Goal: Find specific page/section: Find specific page/section

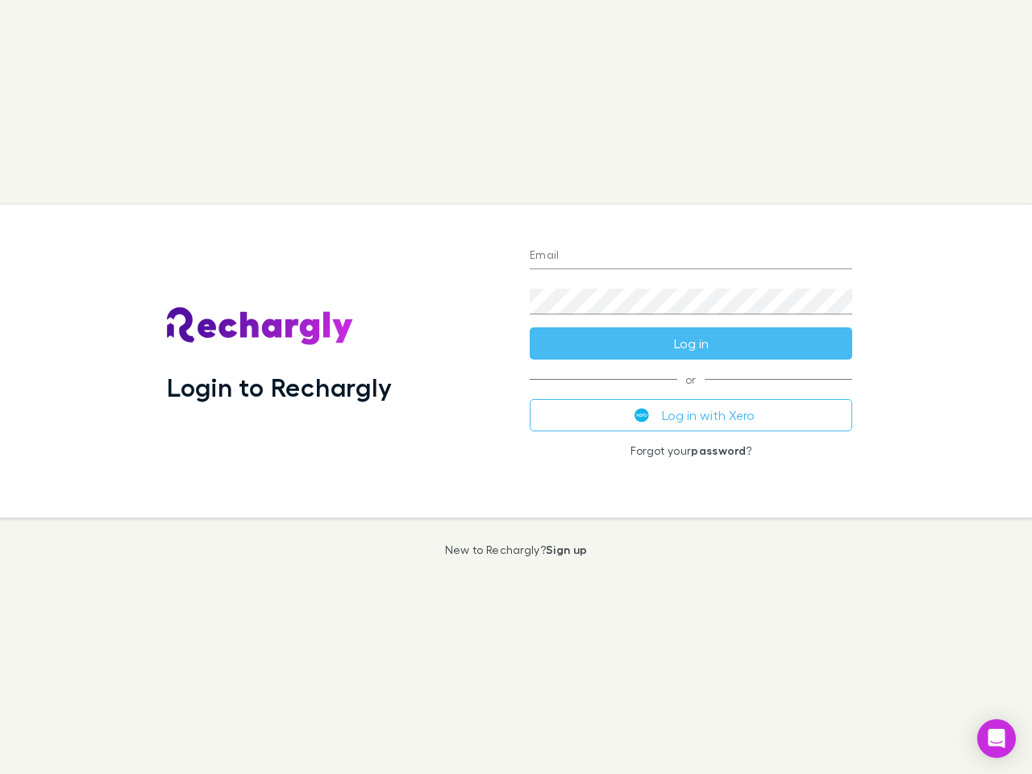
click at [516, 387] on div "Login to Rechargly" at bounding box center [335, 361] width 363 height 313
click at [691, 256] on input "Email" at bounding box center [691, 256] width 323 height 26
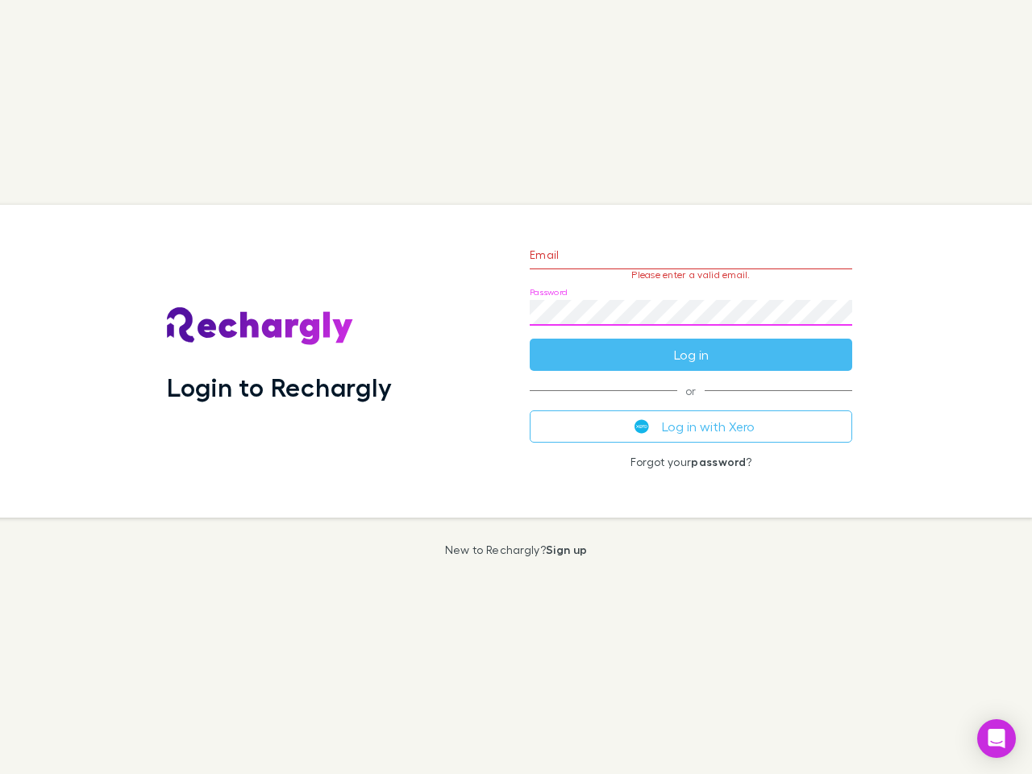
click at [691, 343] on form "Email Please enter a valid email. Password Log in" at bounding box center [691, 301] width 323 height 140
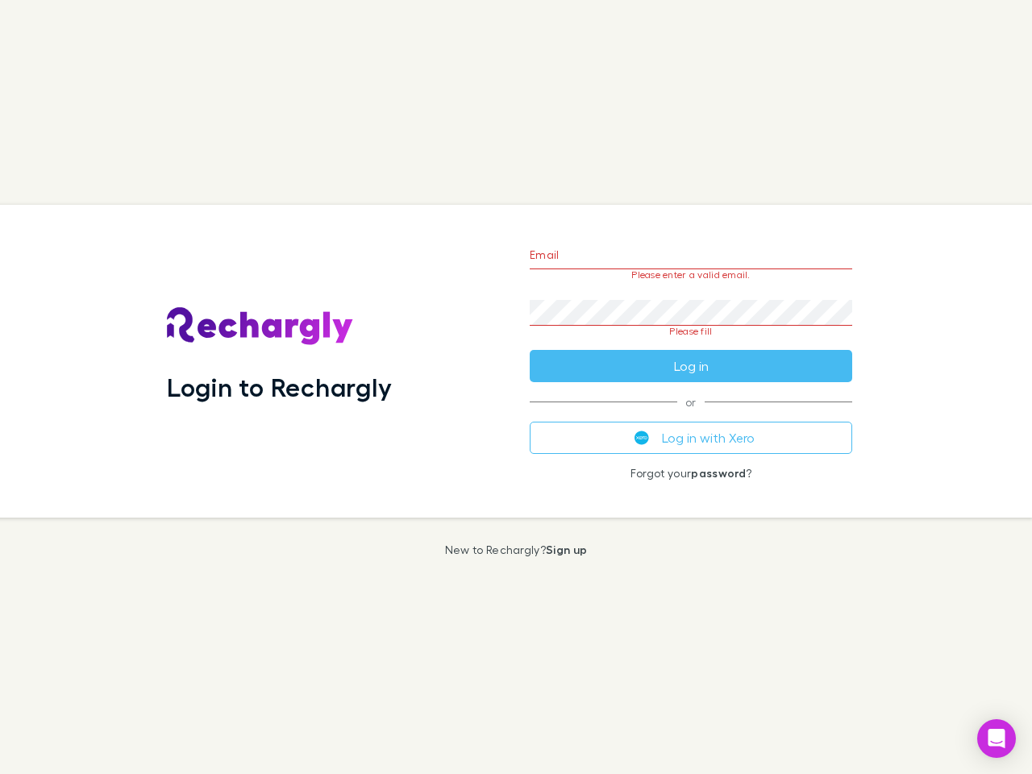
click at [691, 415] on div "Email Please enter a valid email. Password Please fill Log in or Log in with Xe…" at bounding box center [691, 361] width 348 height 313
click at [997, 739] on icon "Open Intercom Messenger" at bounding box center [996, 738] width 17 height 19
